Goal: Find specific page/section: Find specific page/section

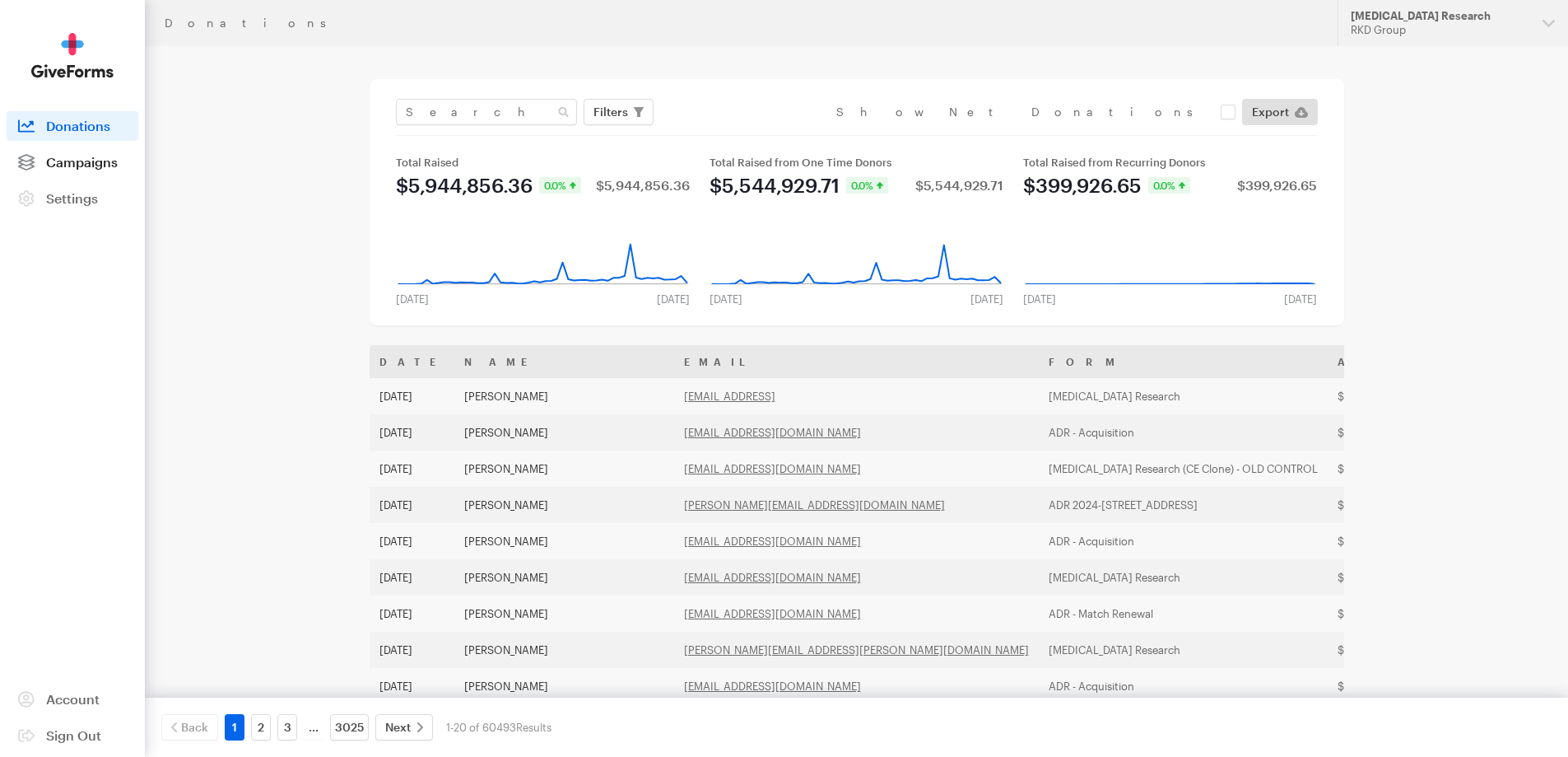
click at [70, 156] on span "Campaigns" at bounding box center [82, 162] width 72 height 16
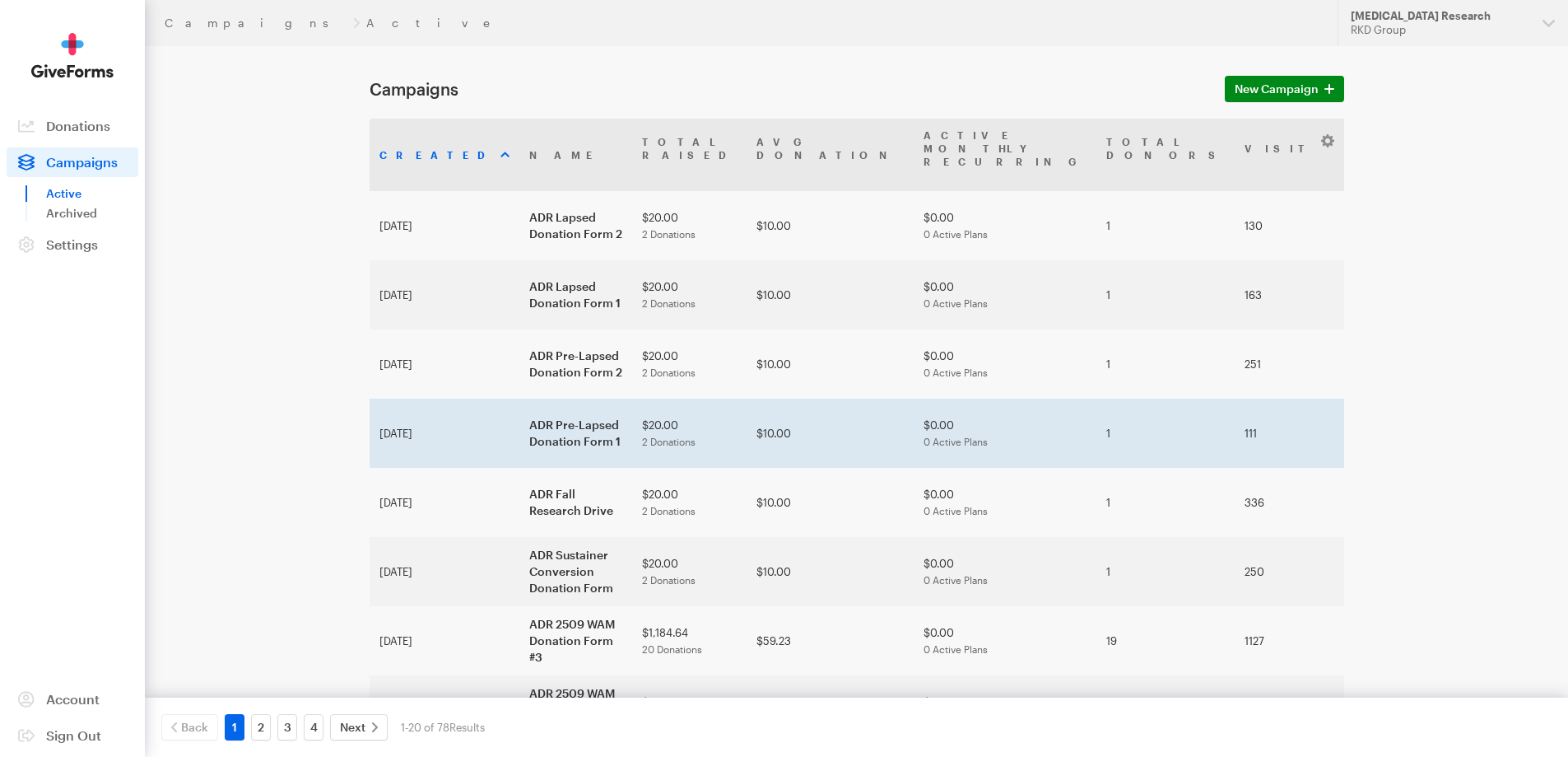
click at [527, 398] on td "ADR Pre-Lapsed Donation Form 1" at bounding box center [575, 432] width 113 height 69
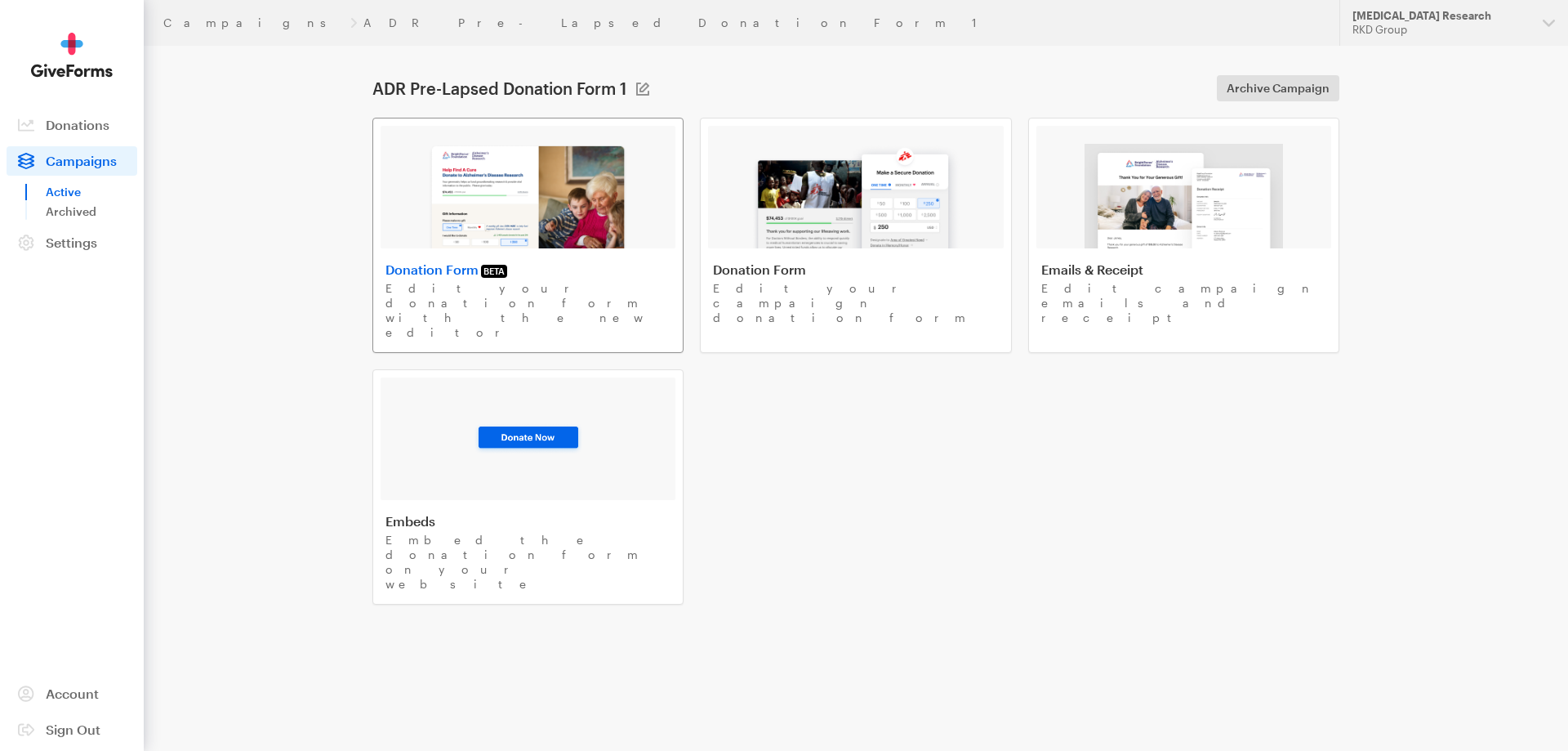
click at [568, 204] on img at bounding box center [527, 195] width 200 height 104
